Goal: Task Accomplishment & Management: Manage account settings

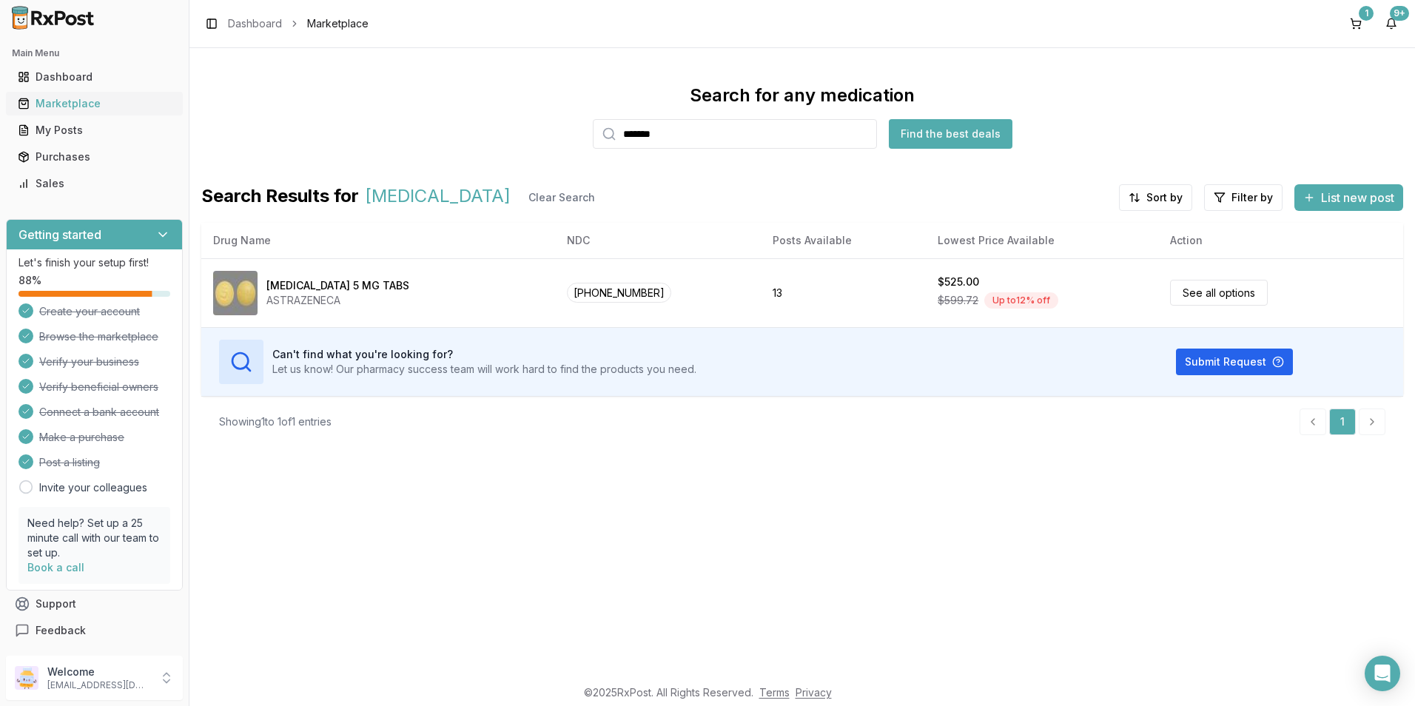
click at [58, 105] on div "Marketplace" at bounding box center [94, 103] width 153 height 15
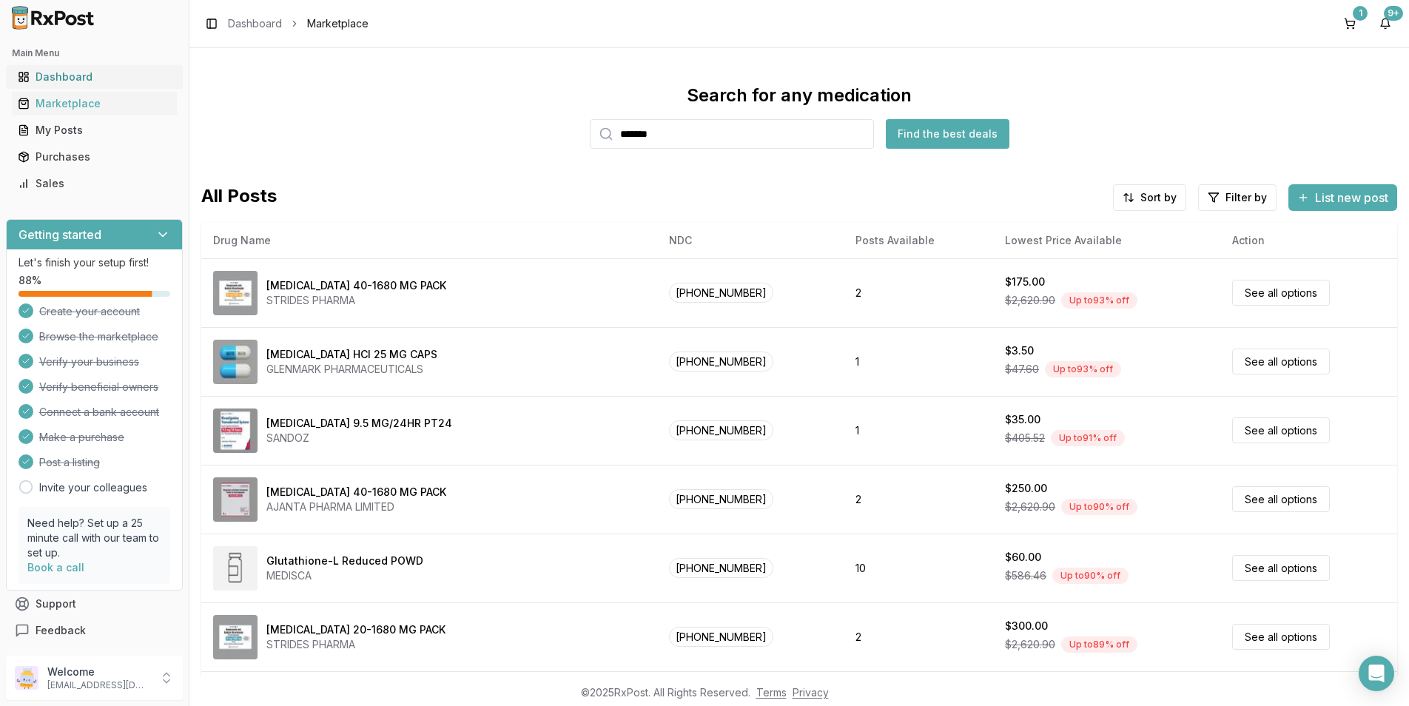
click at [86, 87] on link "Dashboard" at bounding box center [94, 77] width 165 height 27
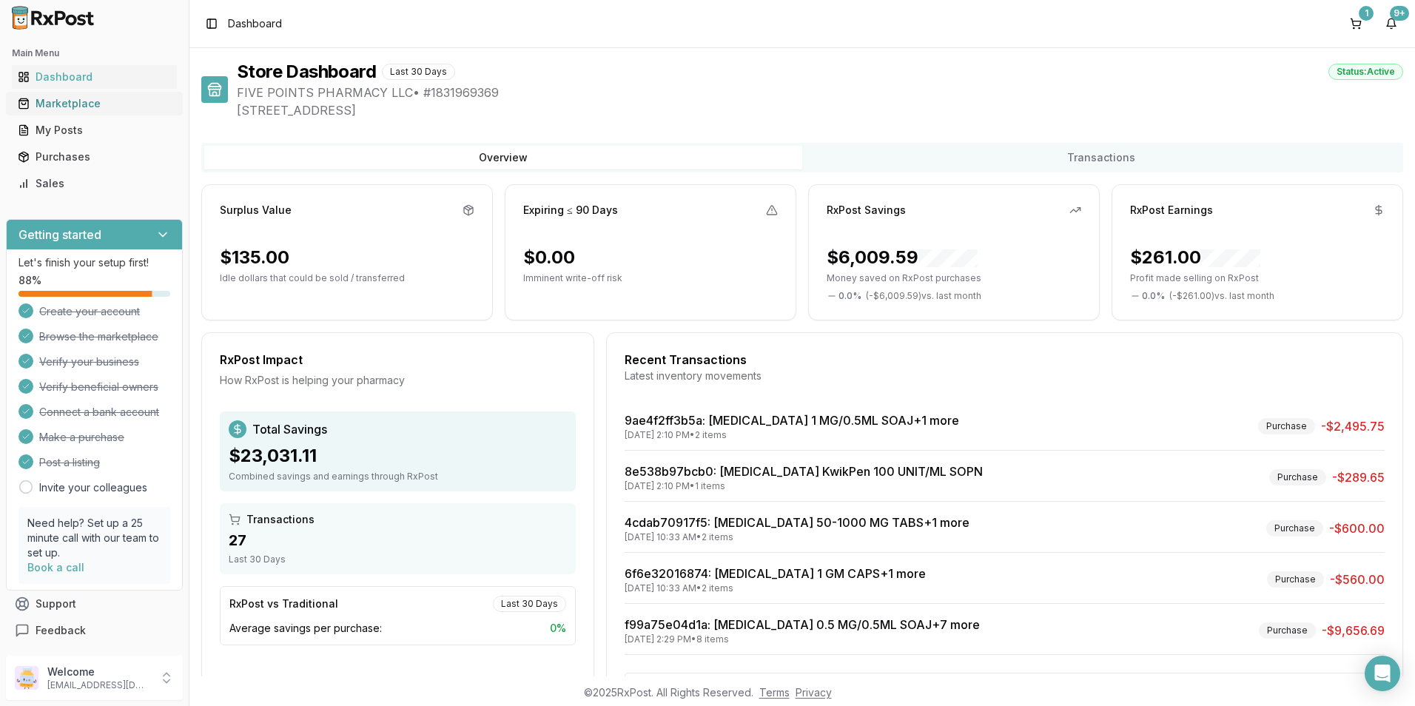
click at [107, 104] on div "Marketplace" at bounding box center [94, 103] width 153 height 15
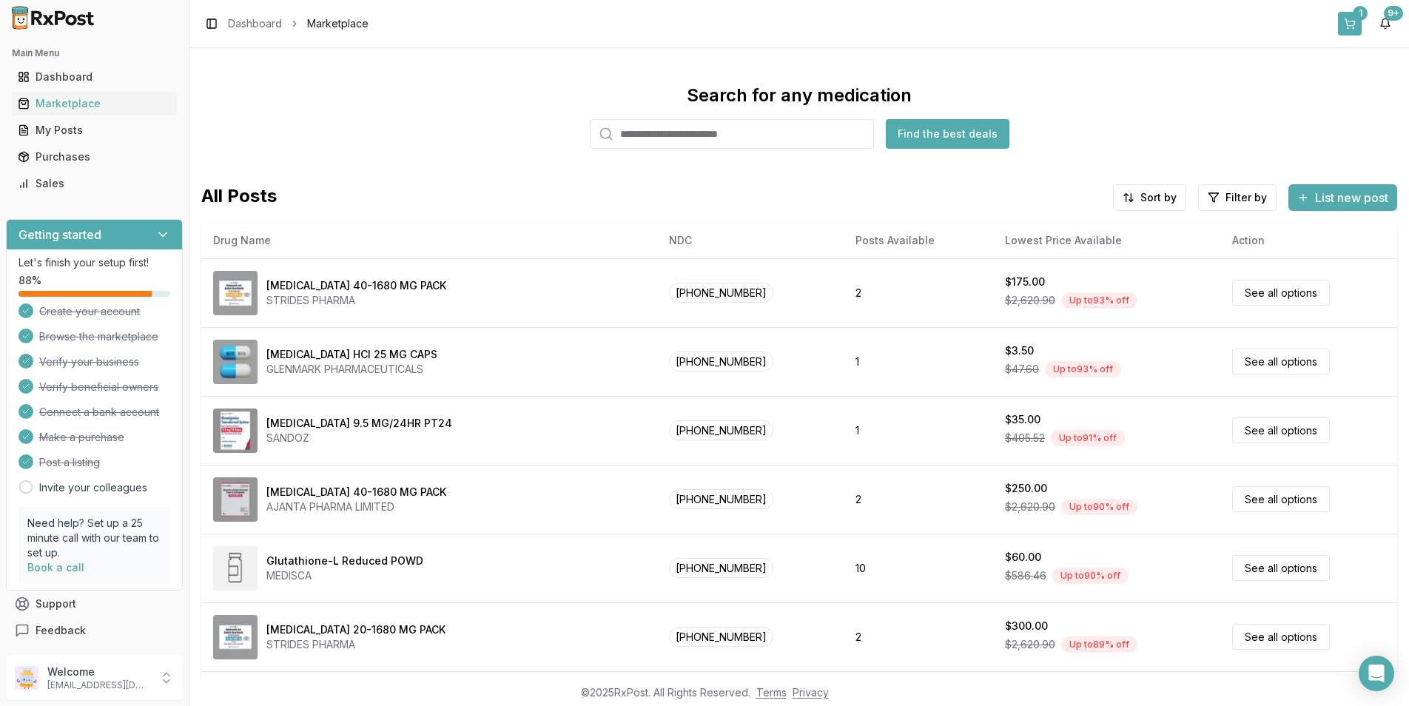
click at [1360, 24] on button "1" at bounding box center [1350, 24] width 24 height 24
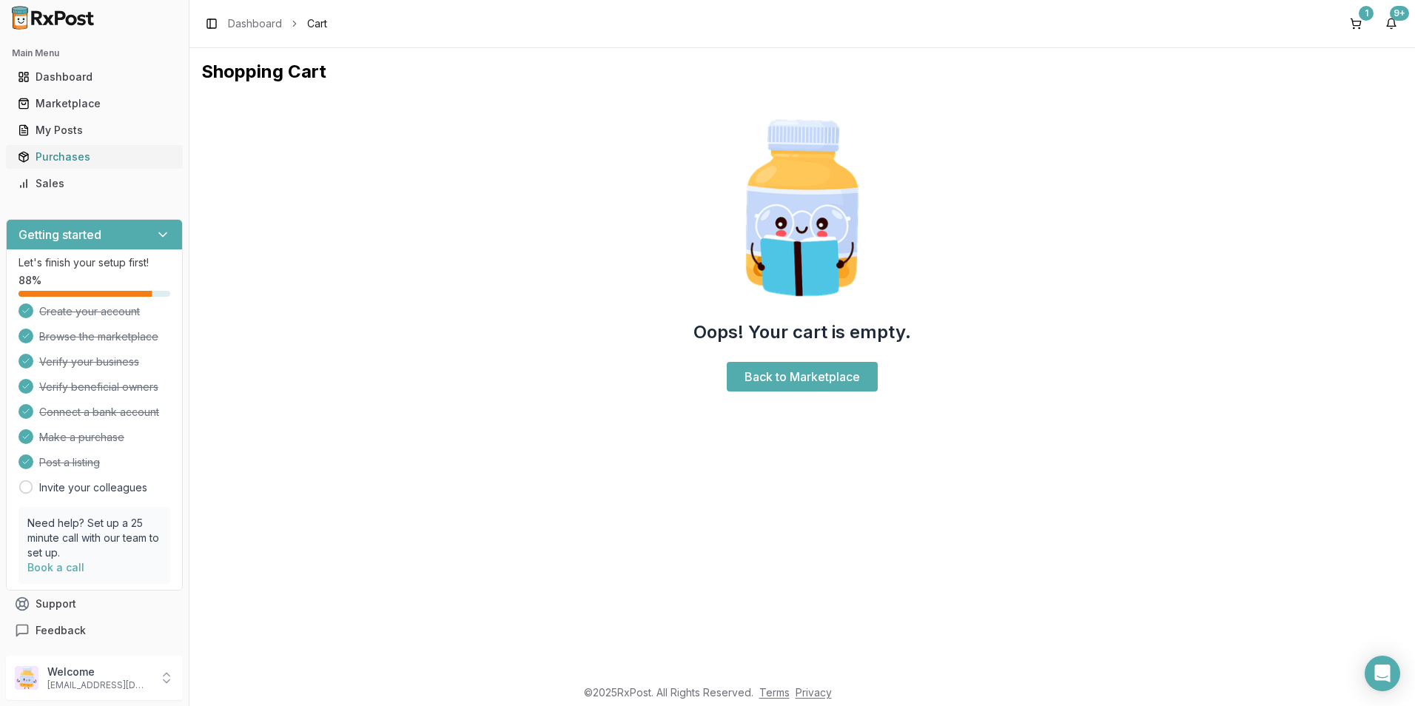
click at [58, 159] on div "Purchases" at bounding box center [94, 156] width 153 height 15
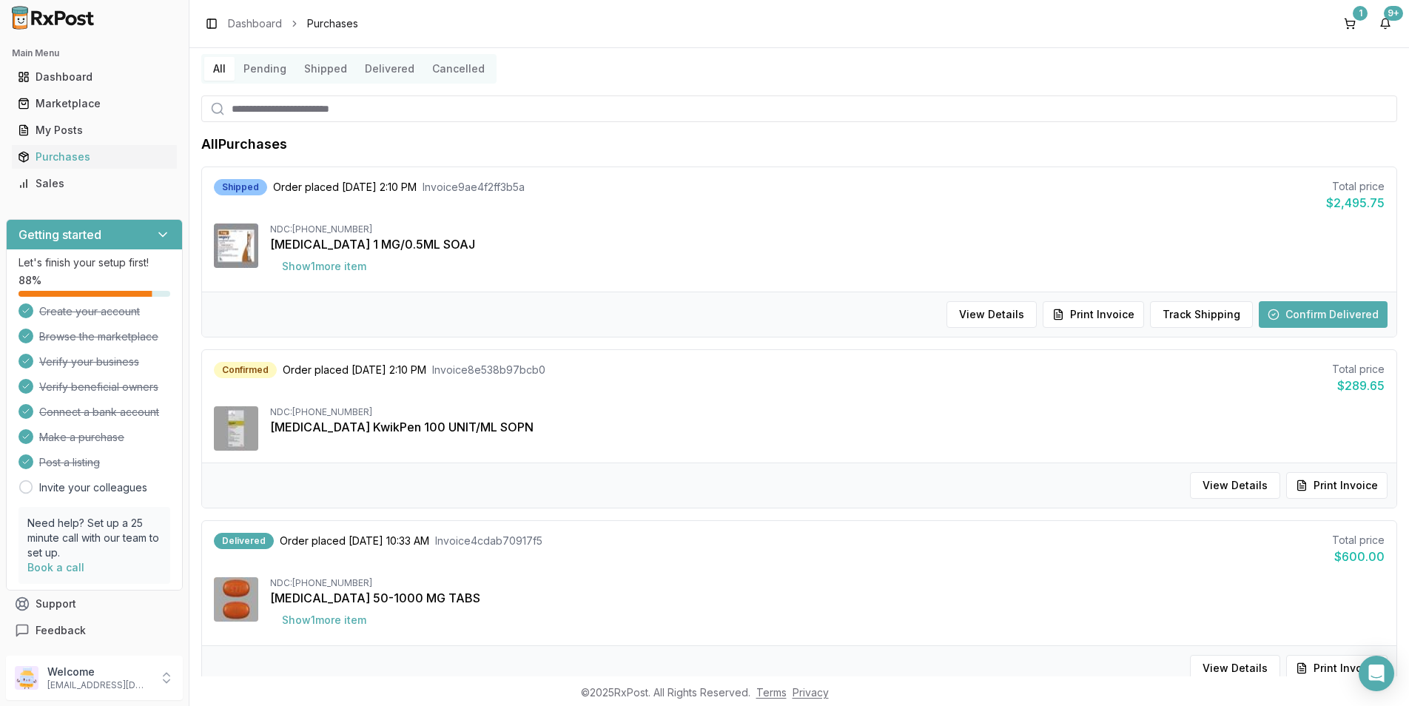
scroll to position [74, 0]
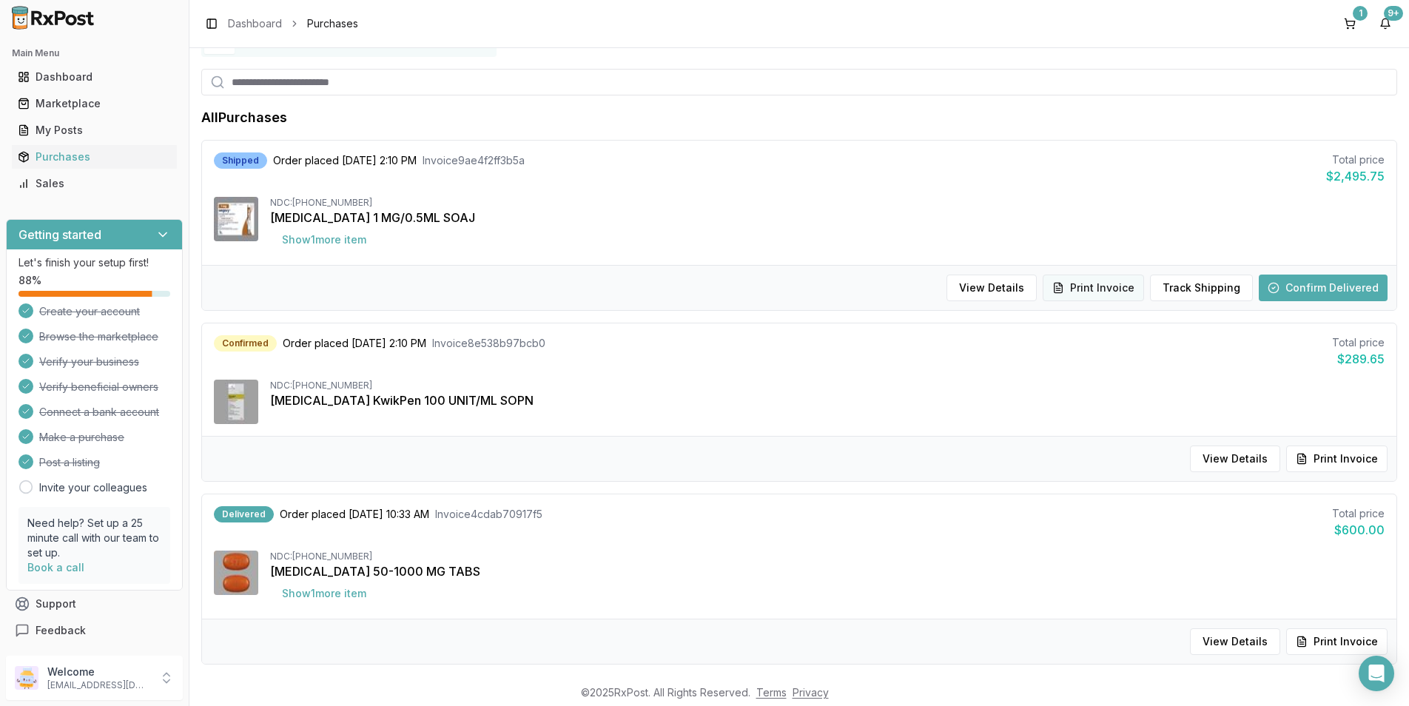
click at [1116, 293] on button "Print Invoice" at bounding box center [1093, 288] width 101 height 27
drag, startPoint x: 1329, startPoint y: 303, endPoint x: 1333, endPoint y: 294, distance: 9.6
click at [1333, 294] on div "View Details Print Invoice Track Shipping Confirm Delivered" at bounding box center [799, 287] width 1194 height 45
click at [1335, 289] on button "Confirm Delivered" at bounding box center [1323, 288] width 129 height 27
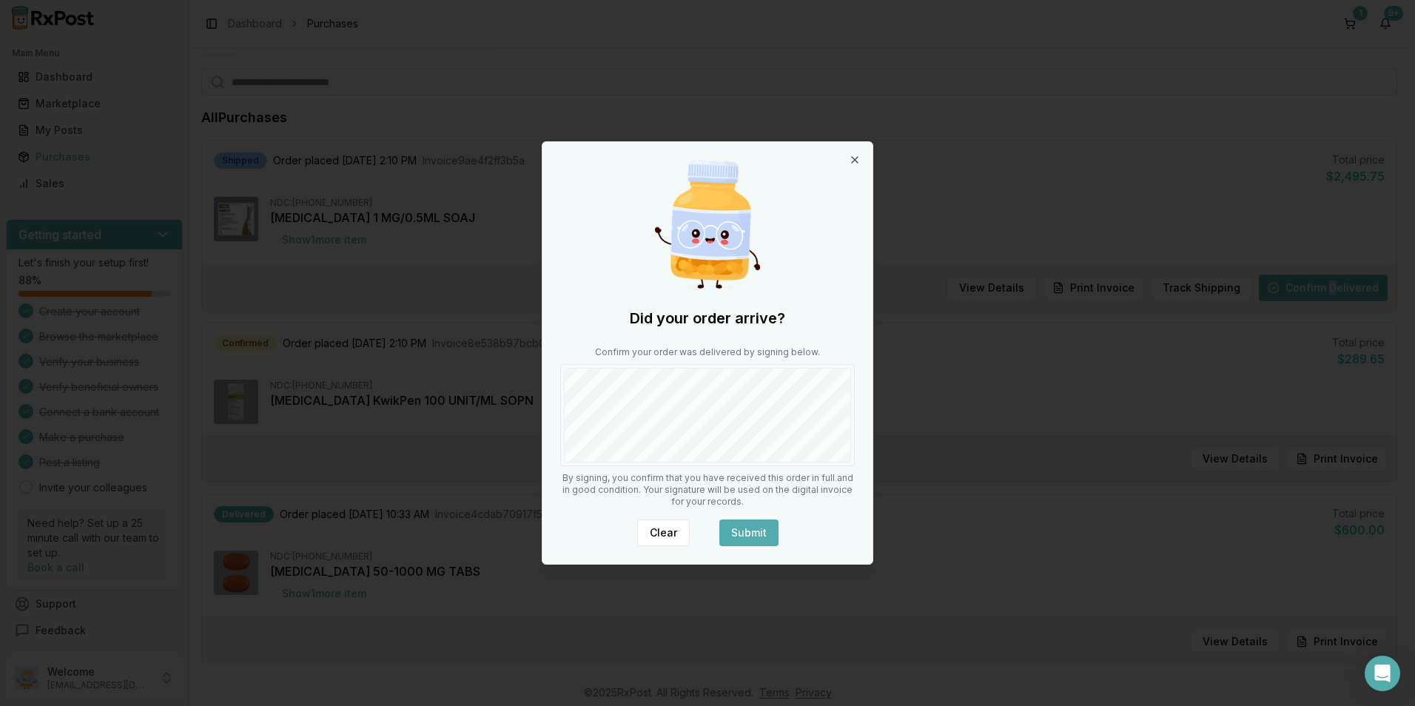
click at [762, 533] on button "Submit" at bounding box center [748, 532] width 59 height 27
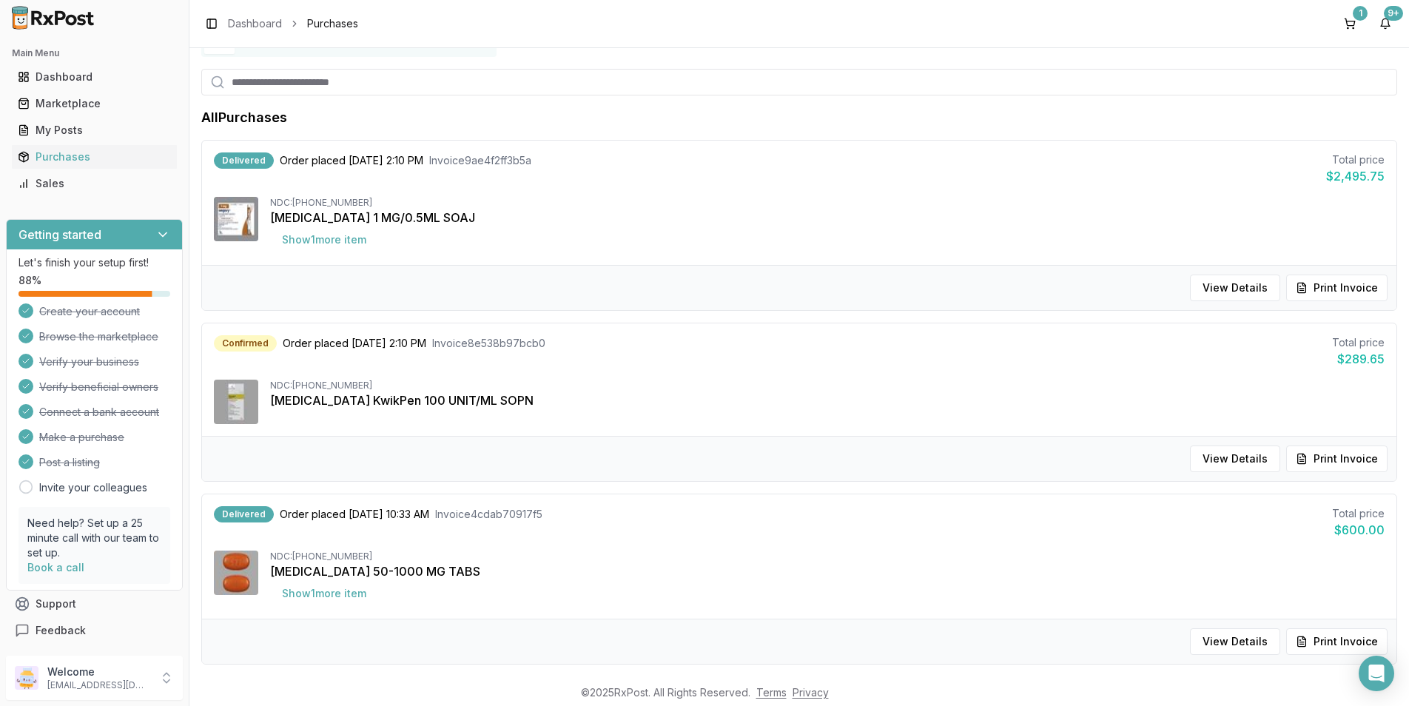
click at [717, 189] on div "Delivered Order placed [DATE] 2:10 PM Invoice 9ae4f2ff3b5a Total price $2,495.7…" at bounding box center [799, 203] width 1194 height 124
